Goal: Check status: Check status

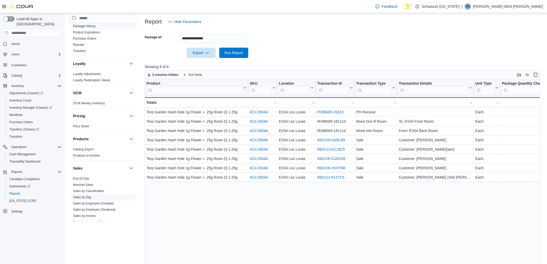
scroll to position [302, 0]
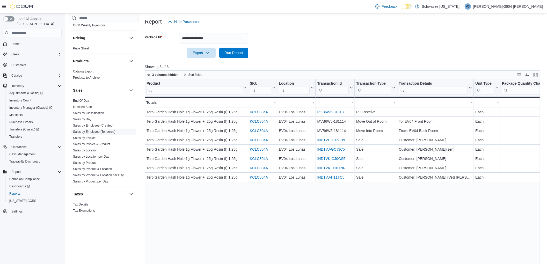
click at [102, 130] on link "Sales by Employee (Tendered)" at bounding box center [94, 132] width 42 height 4
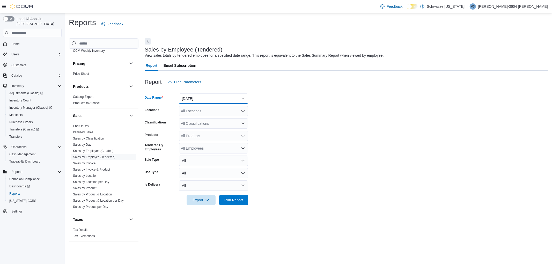
click at [197, 103] on button "[DATE]" at bounding box center [213, 98] width 69 height 10
click at [204, 114] on button "[DATE]" at bounding box center [213, 119] width 69 height 10
click at [197, 108] on div "All Locations" at bounding box center [213, 111] width 69 height 10
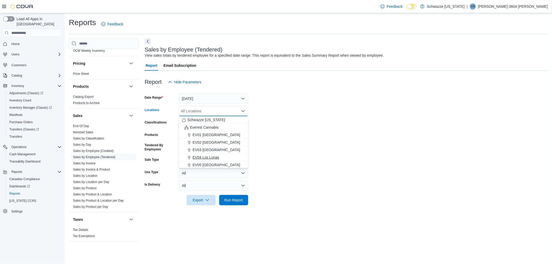
click at [214, 156] on span "EV04 Los Lunas" at bounding box center [206, 157] width 27 height 5
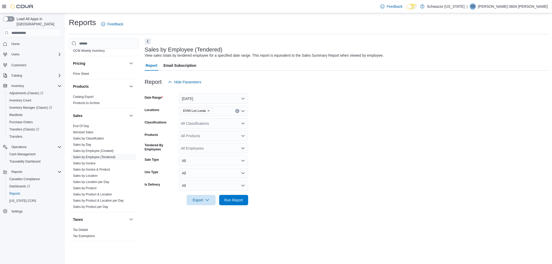
drag, startPoint x: 320, startPoint y: 142, endPoint x: 258, endPoint y: 204, distance: 87.9
click at [318, 144] on form "Date Range [DATE] Locations EV04 Los Lunas Classifications All Classifications …" at bounding box center [346, 146] width 403 height 118
click at [237, 197] on span "Run Report" at bounding box center [233, 200] width 23 height 10
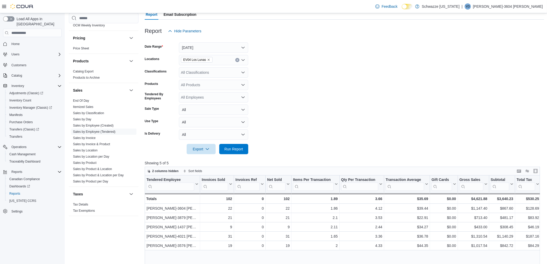
scroll to position [86, 0]
